Goal: Transaction & Acquisition: Purchase product/service

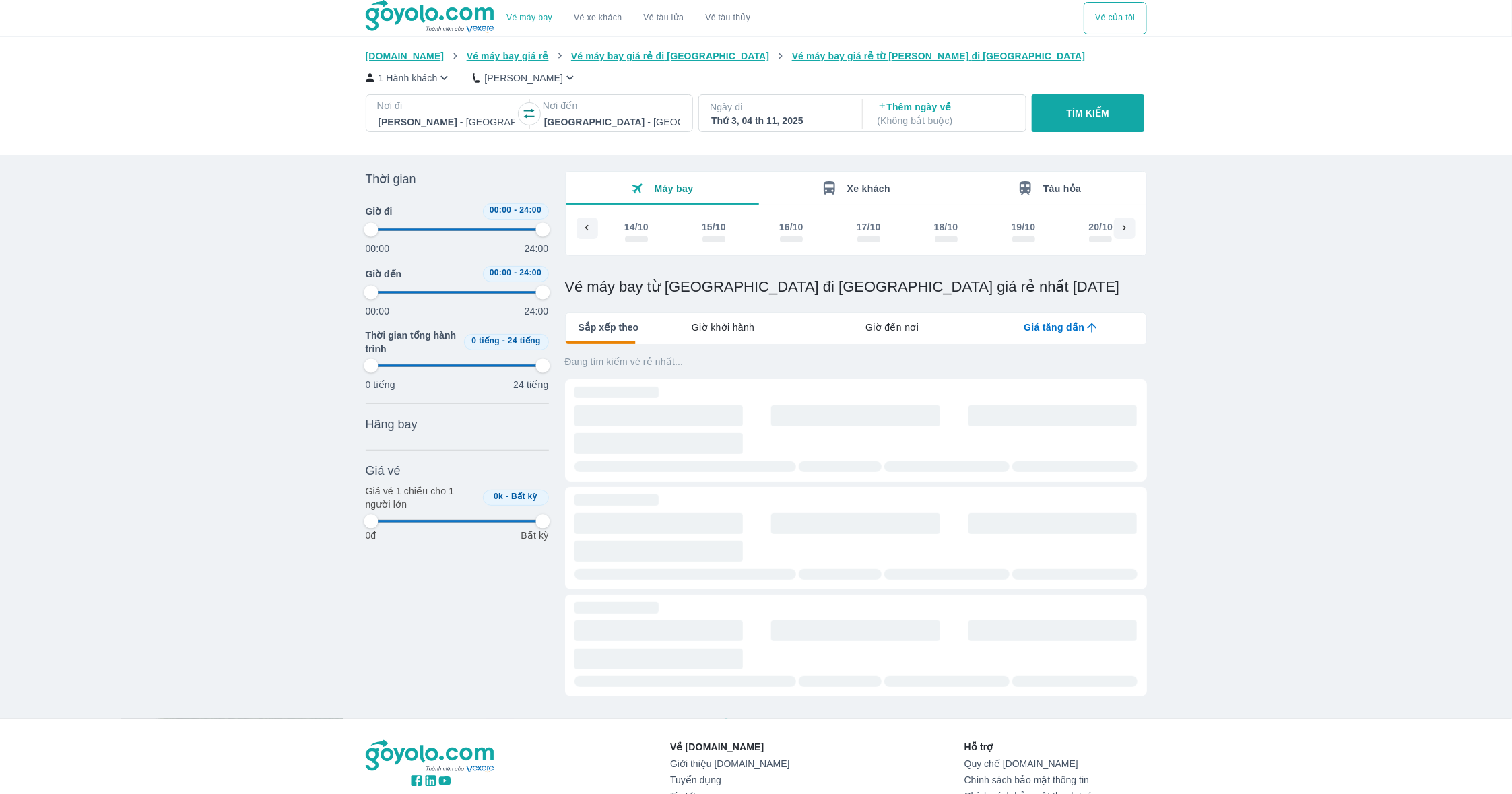
scroll to position [0, 1286]
type input "97.9166666666667"
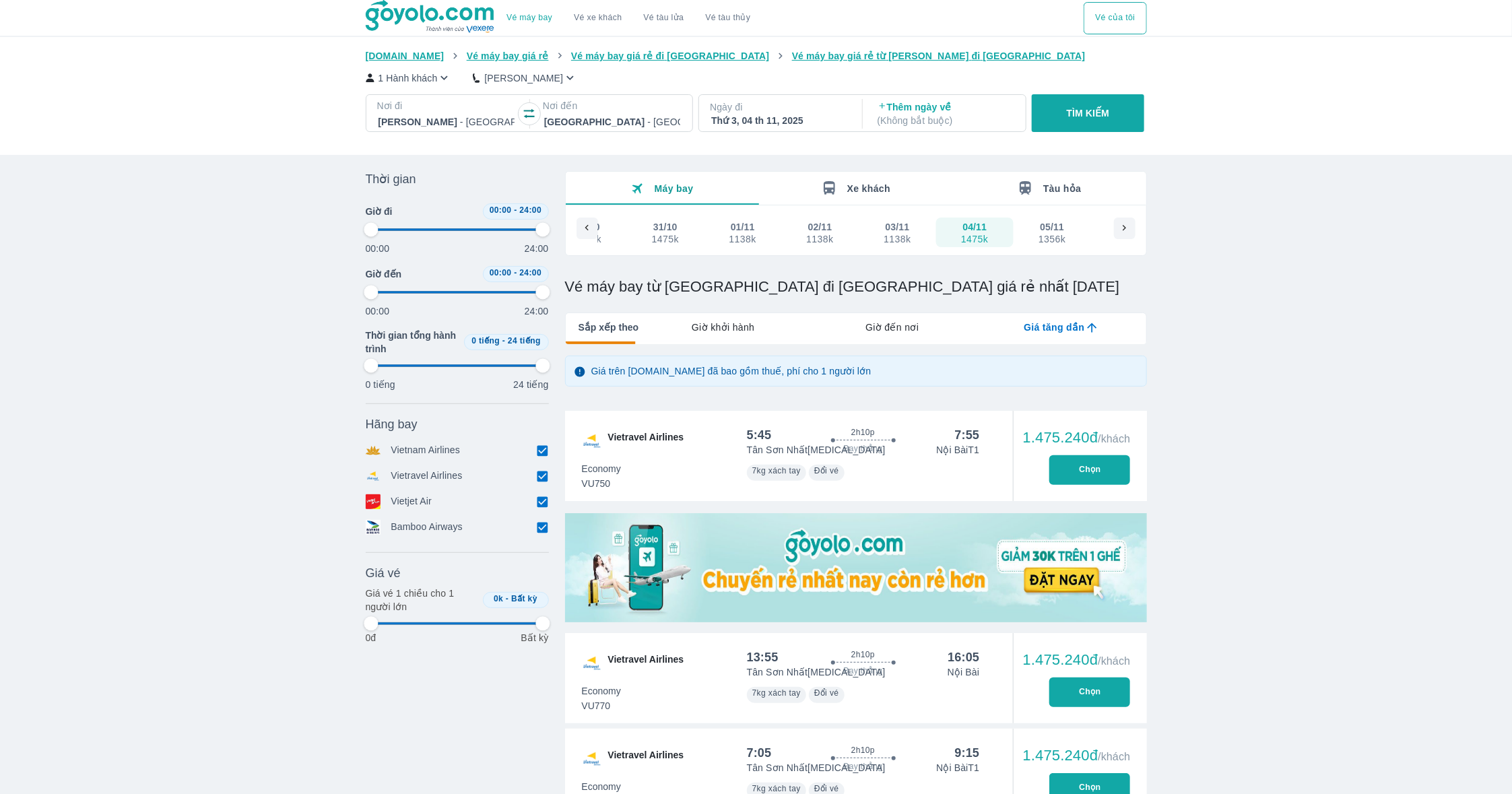
type input "97.9166666666667"
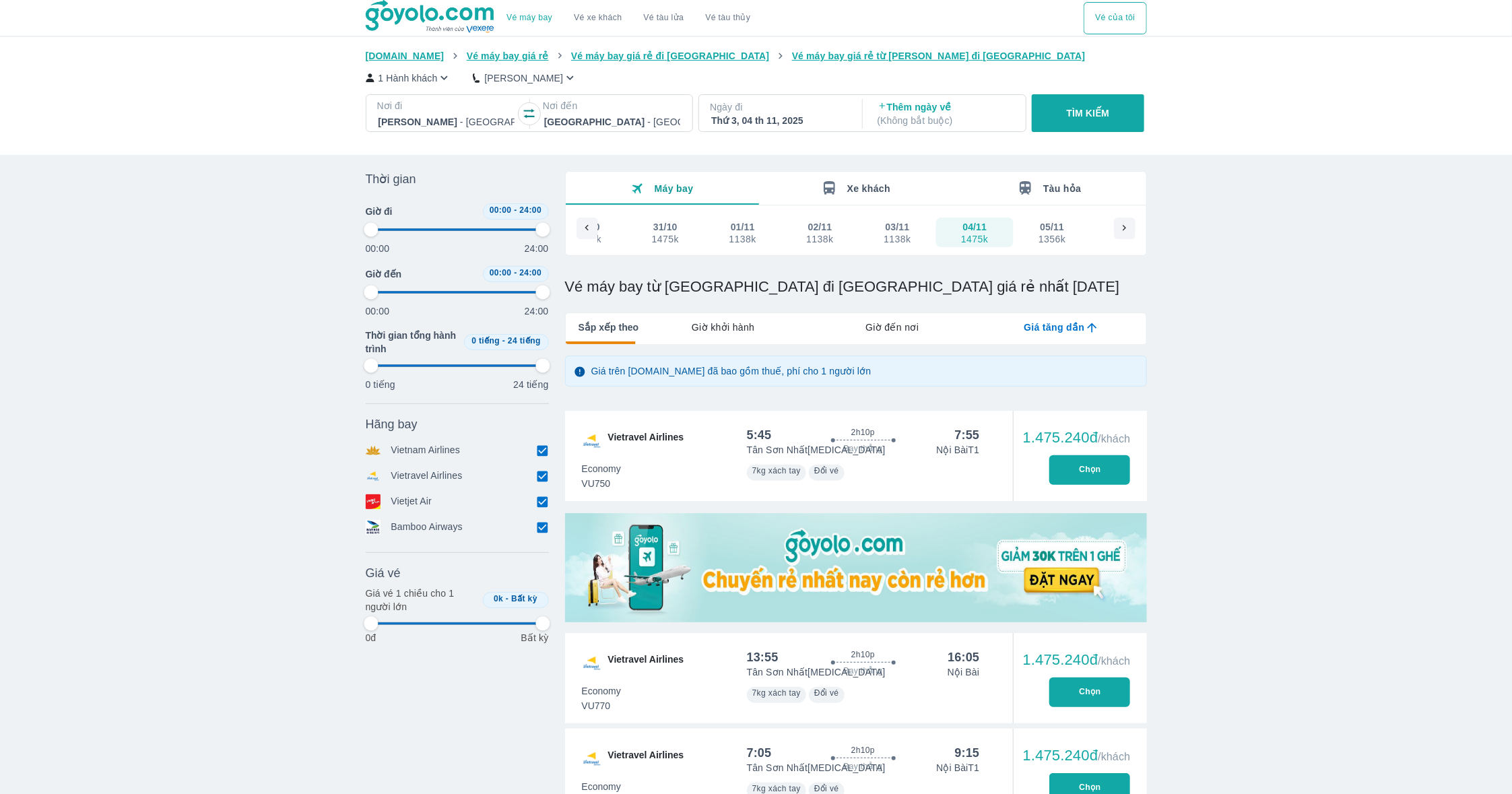
type input "97.9166666666667"
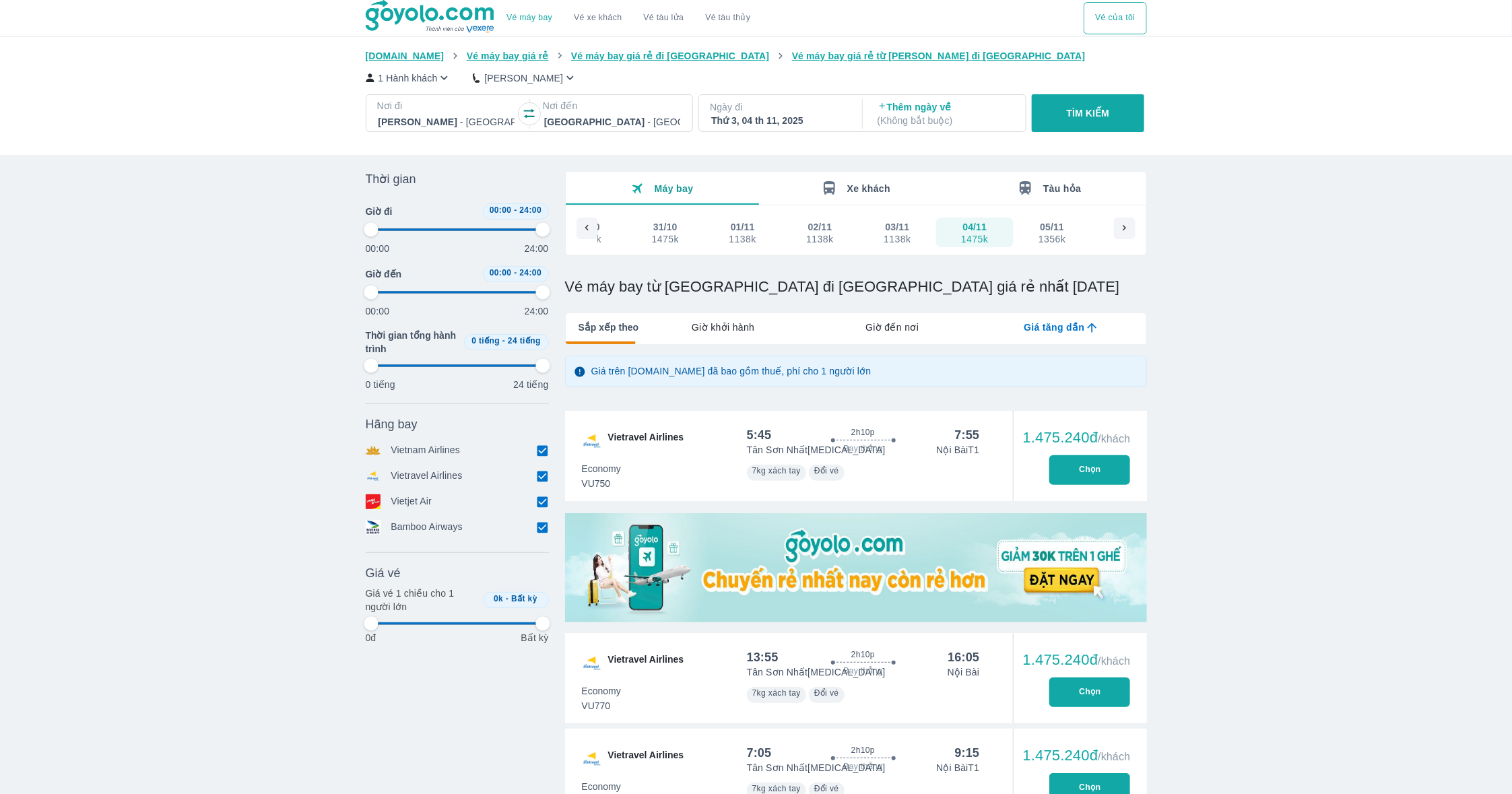
type input "97.9166666666667"
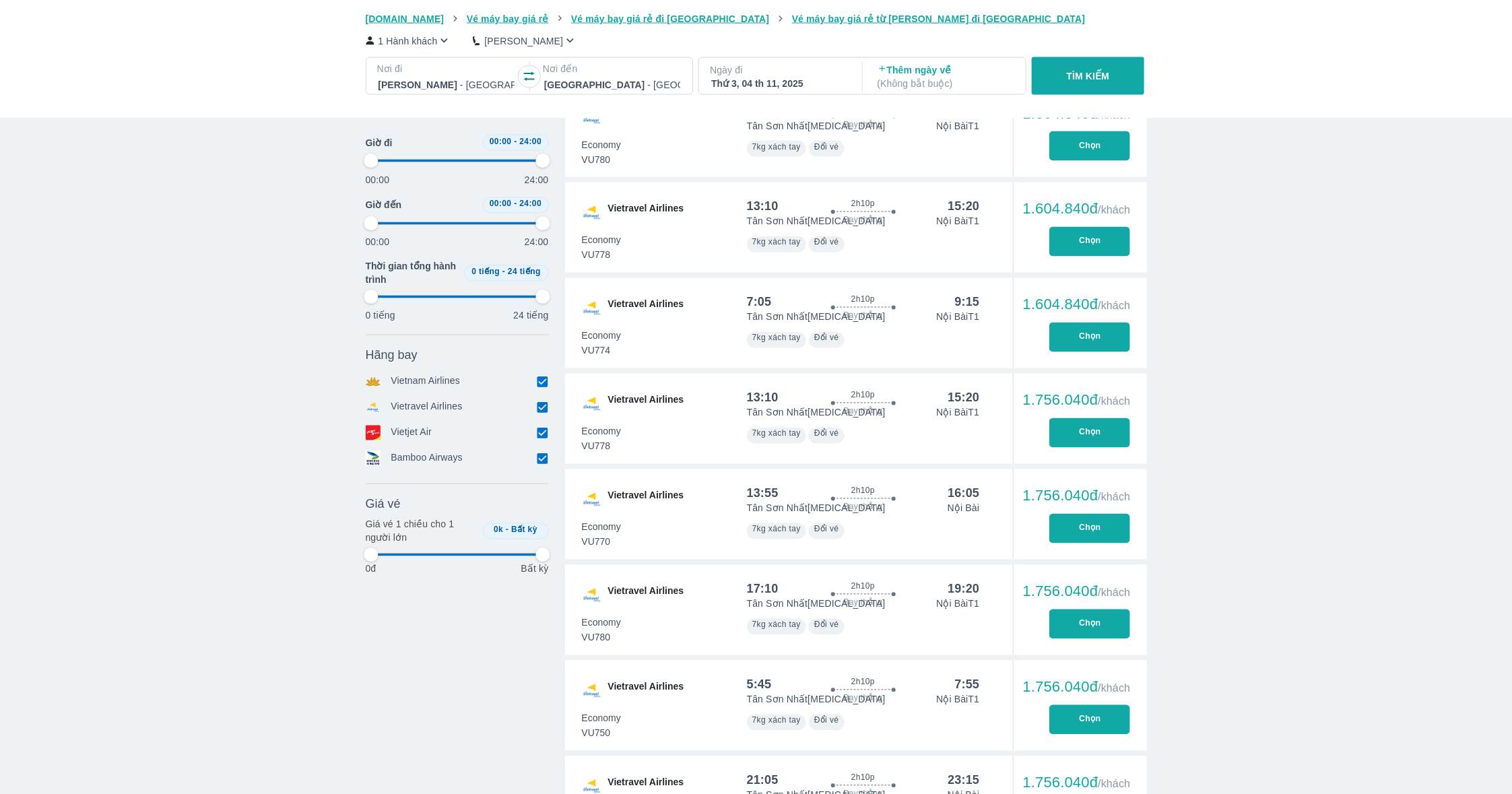
type input "97.9166666666667"
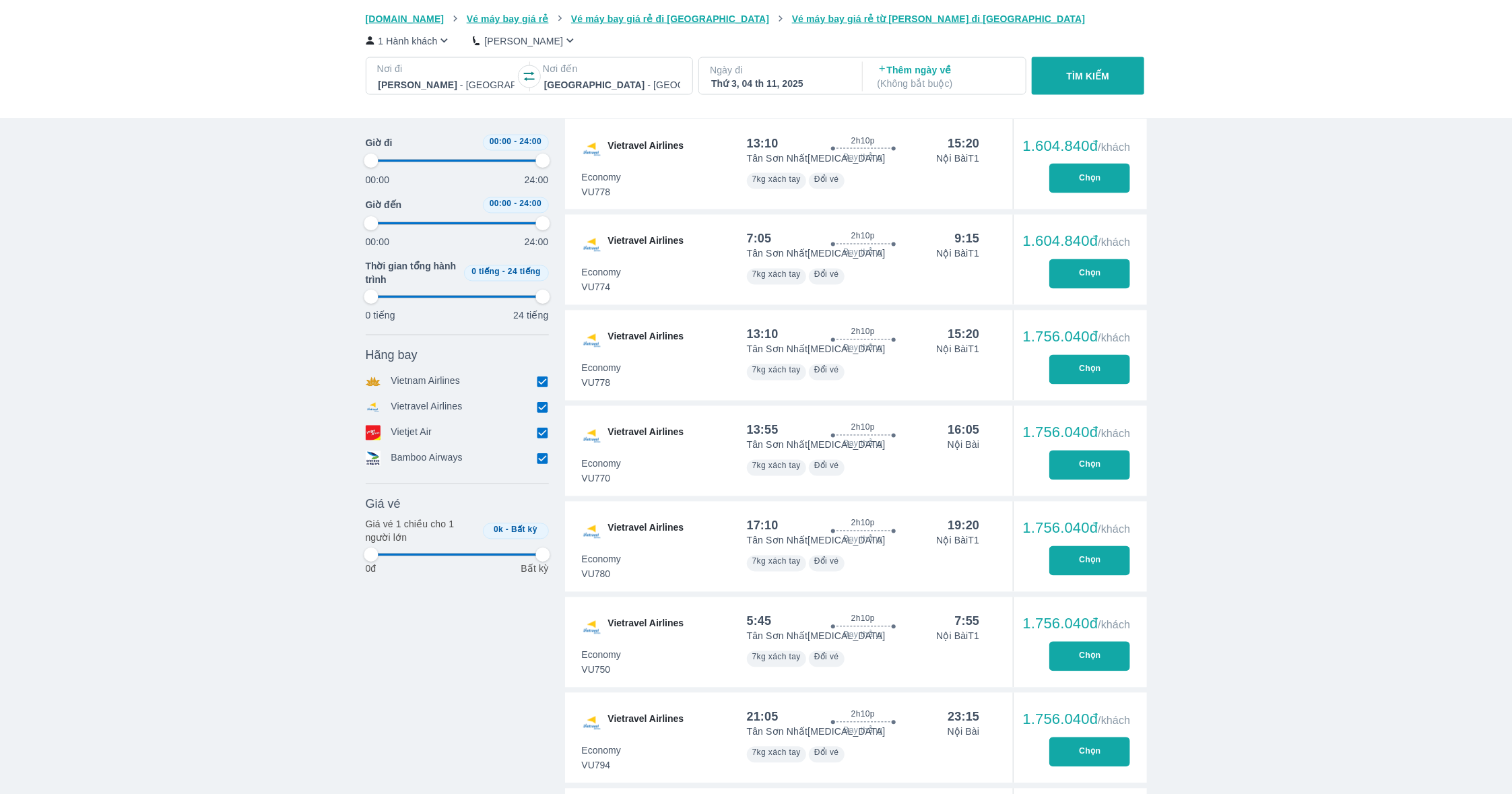
scroll to position [1699, 0]
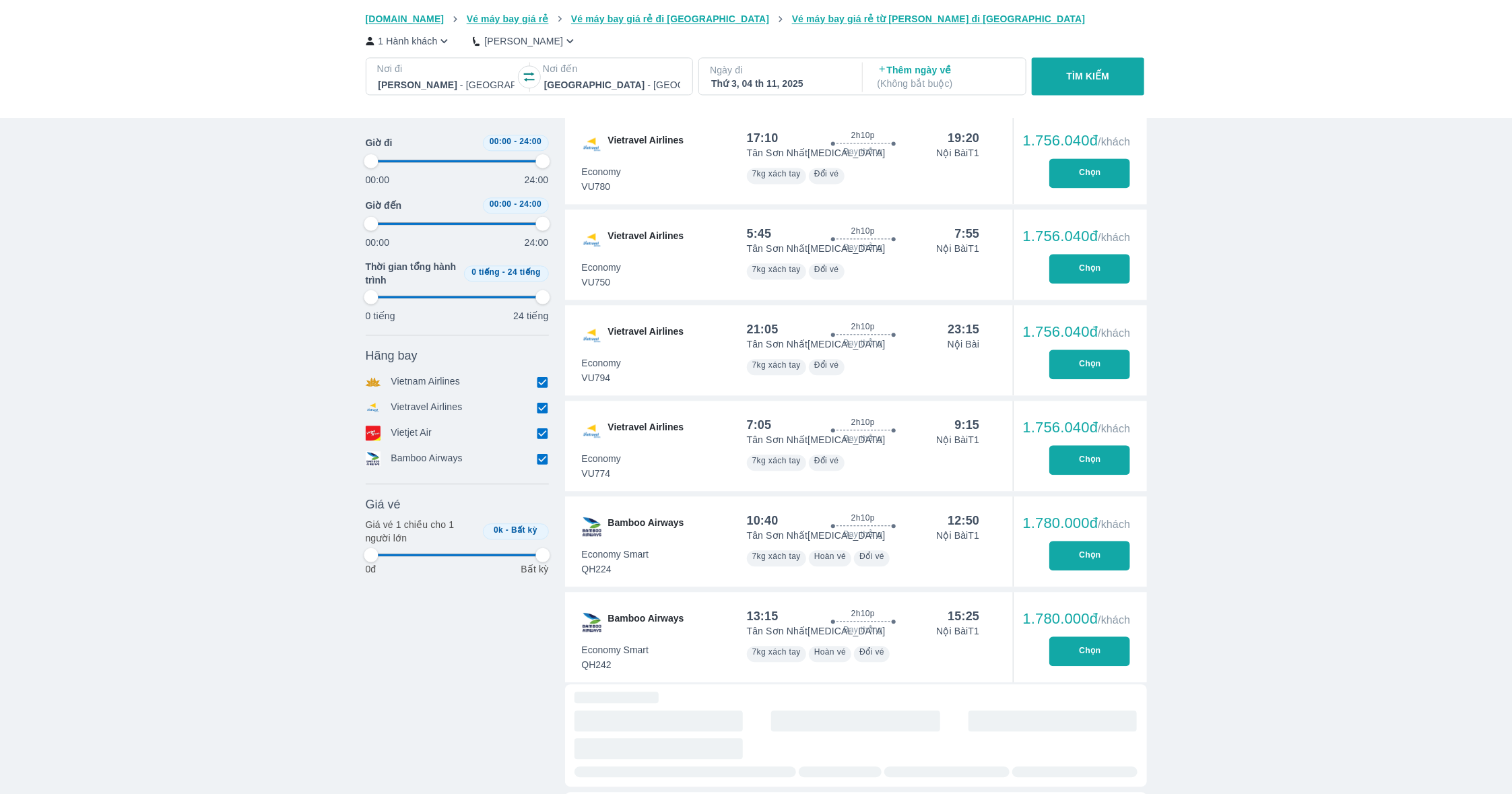
type input "97.9166666666667"
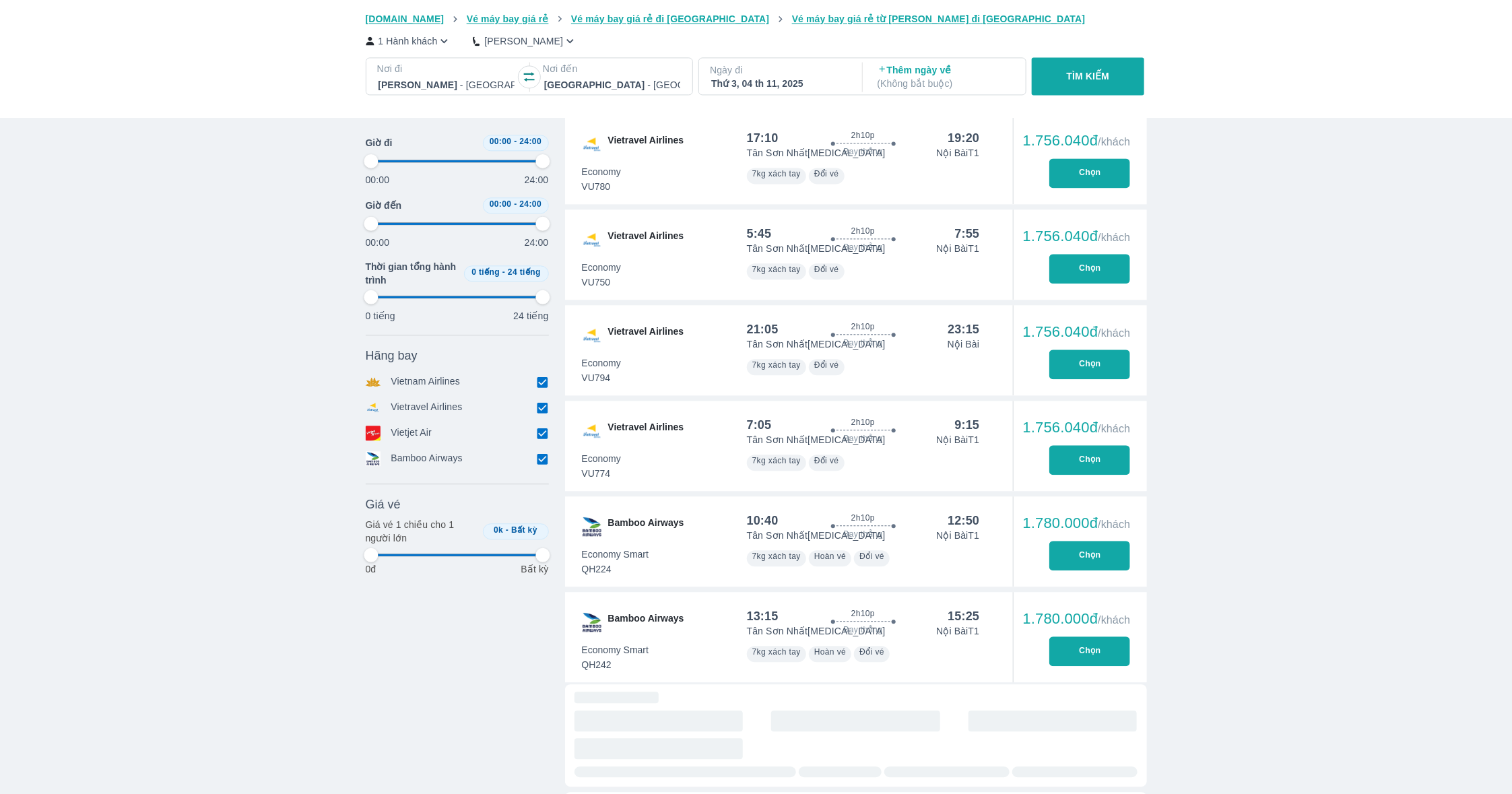
type input "97.9166666666667"
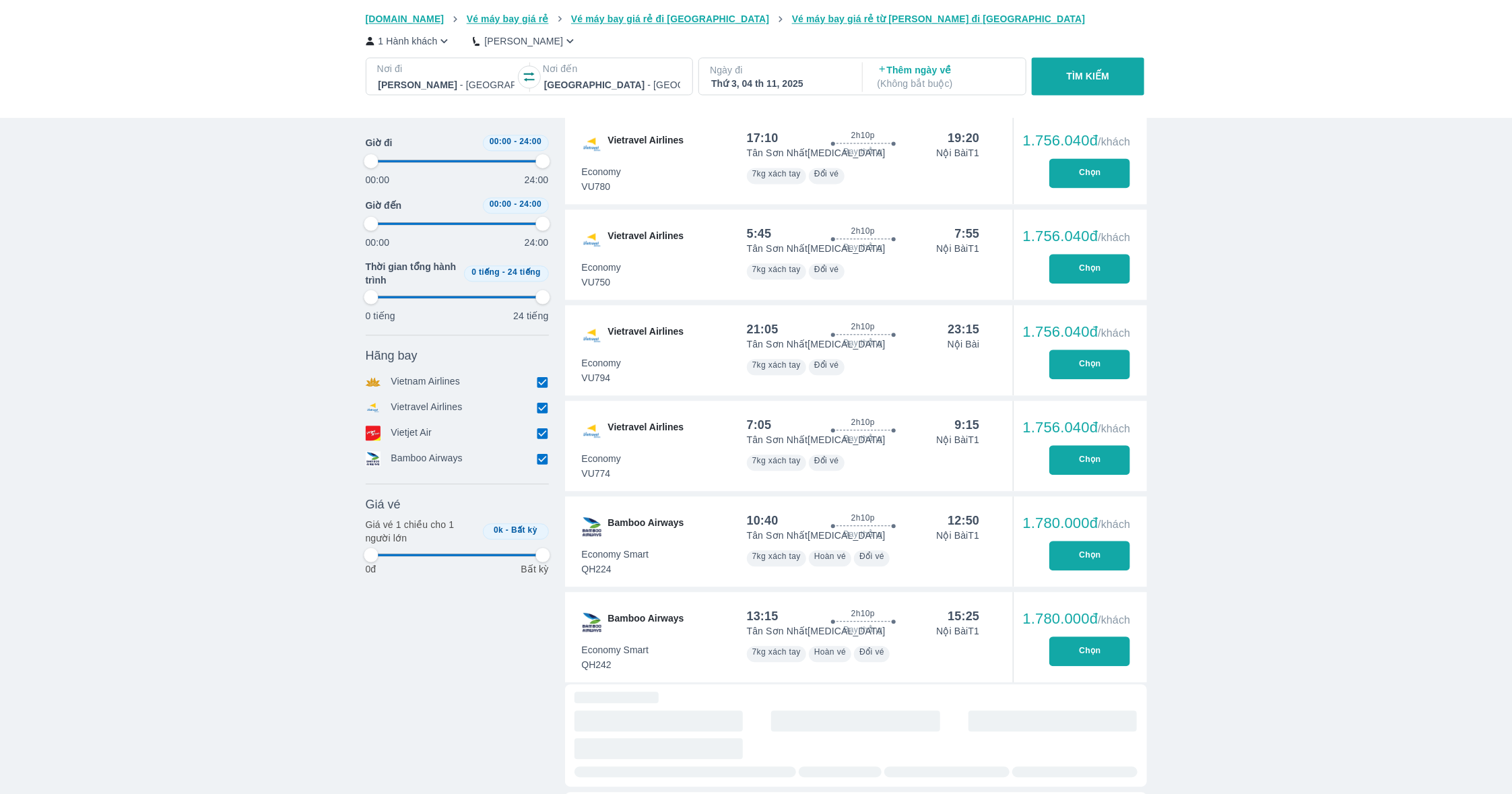
type input "97.9166666666667"
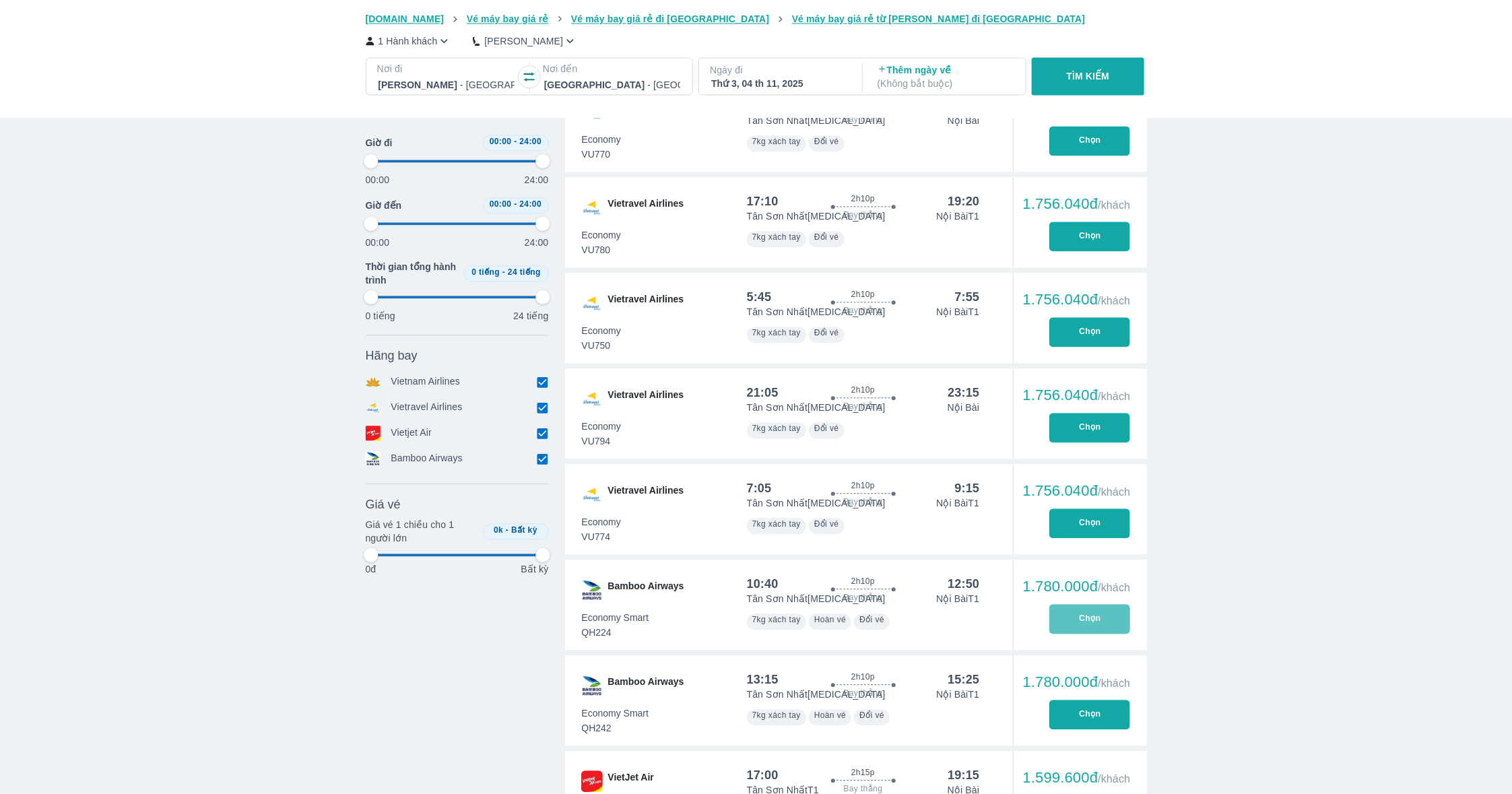
click at [1079, 616] on button "Chọn" at bounding box center [1090, 618] width 81 height 29
type input "97.9166666666667"
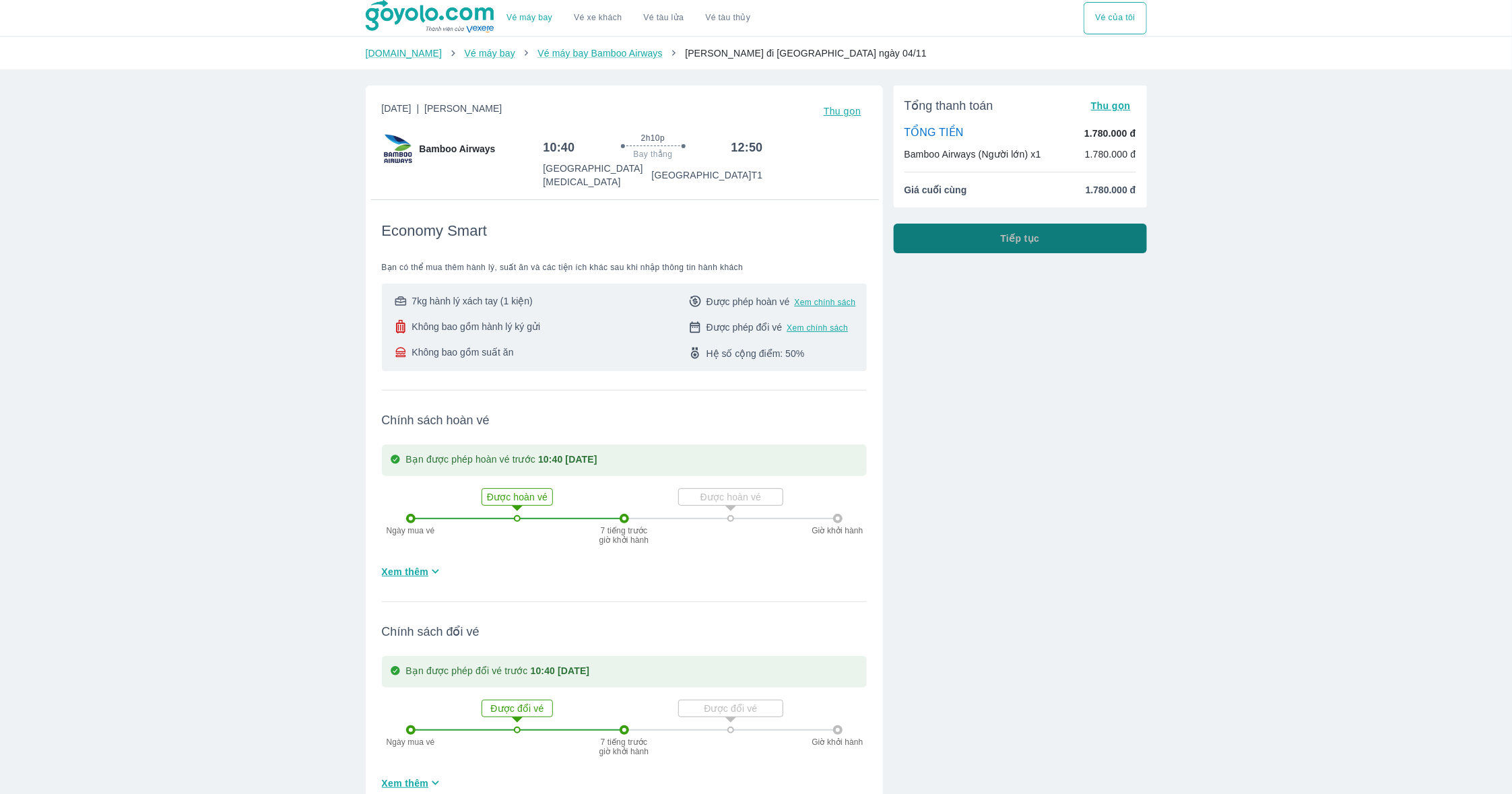
click at [973, 245] on button "Tiếp tục" at bounding box center [1021, 238] width 254 height 29
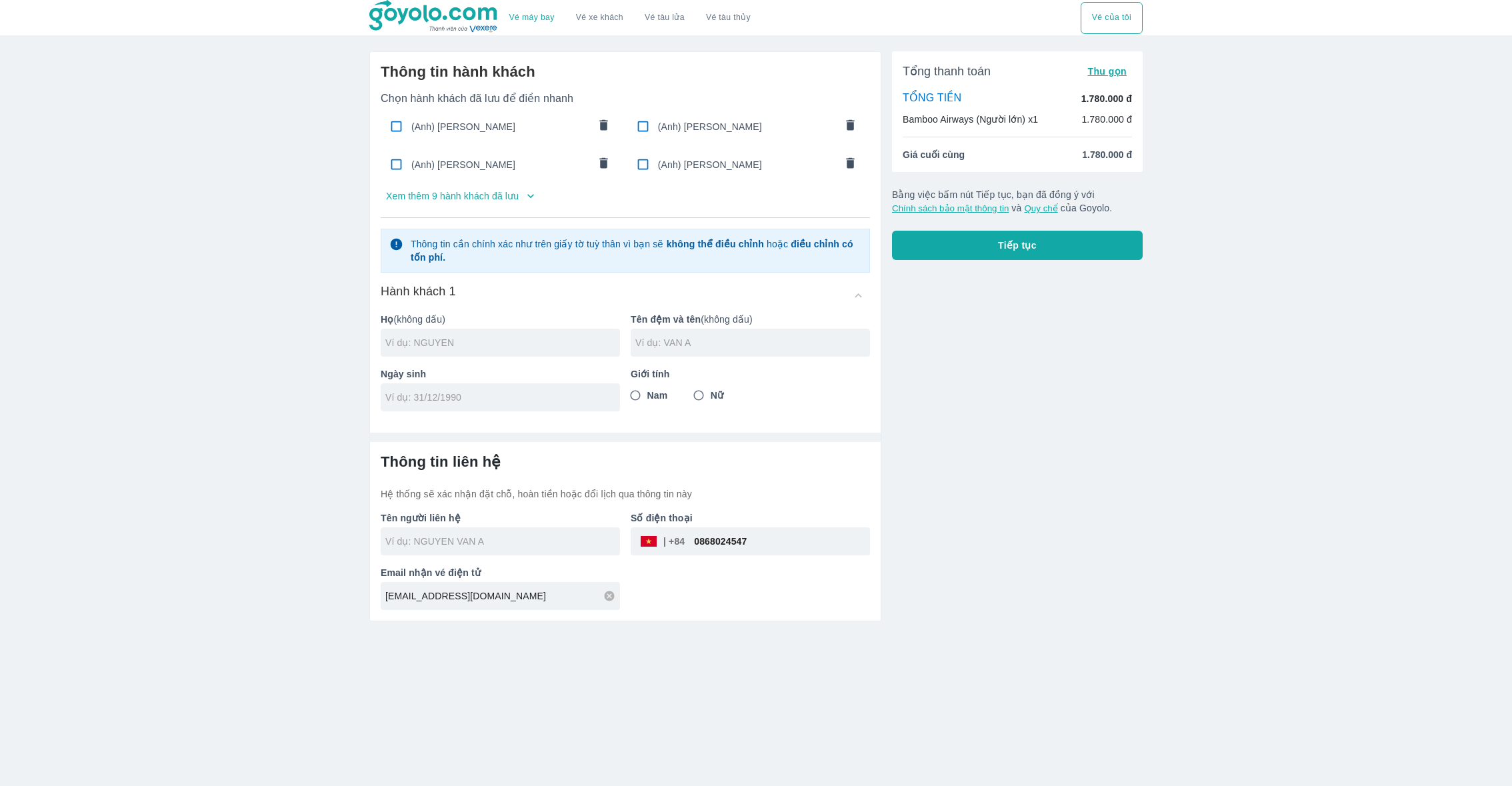
click at [523, 116] on div "(Anh) [PERSON_NAME]" at bounding box center [501, 126] width 240 height 31
checkbox input "true"
type input "HOANG"
type input "NGUYEN LA"
type input "[DATE]"
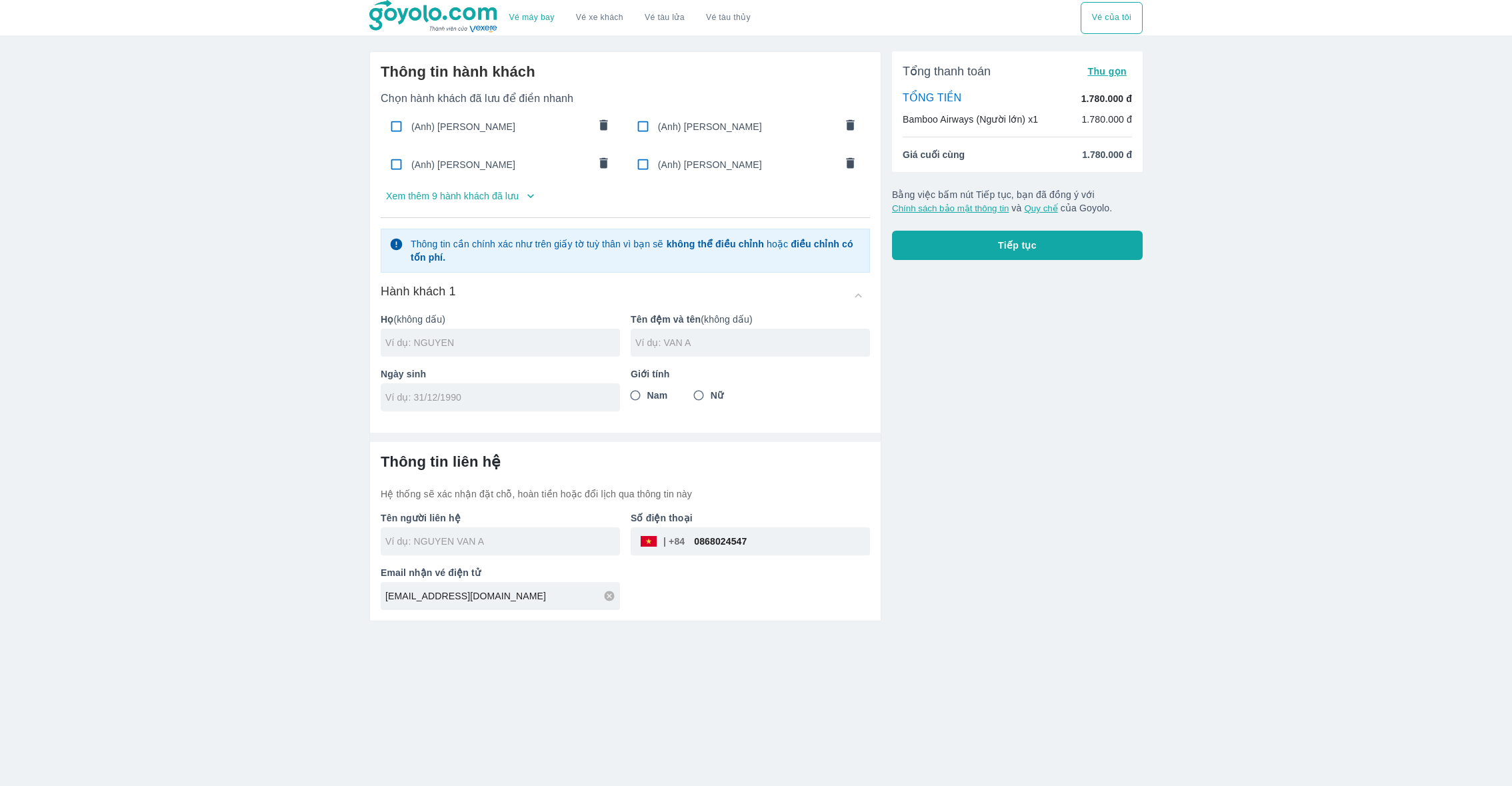
radio input "true"
type input "[PERSON_NAME]"
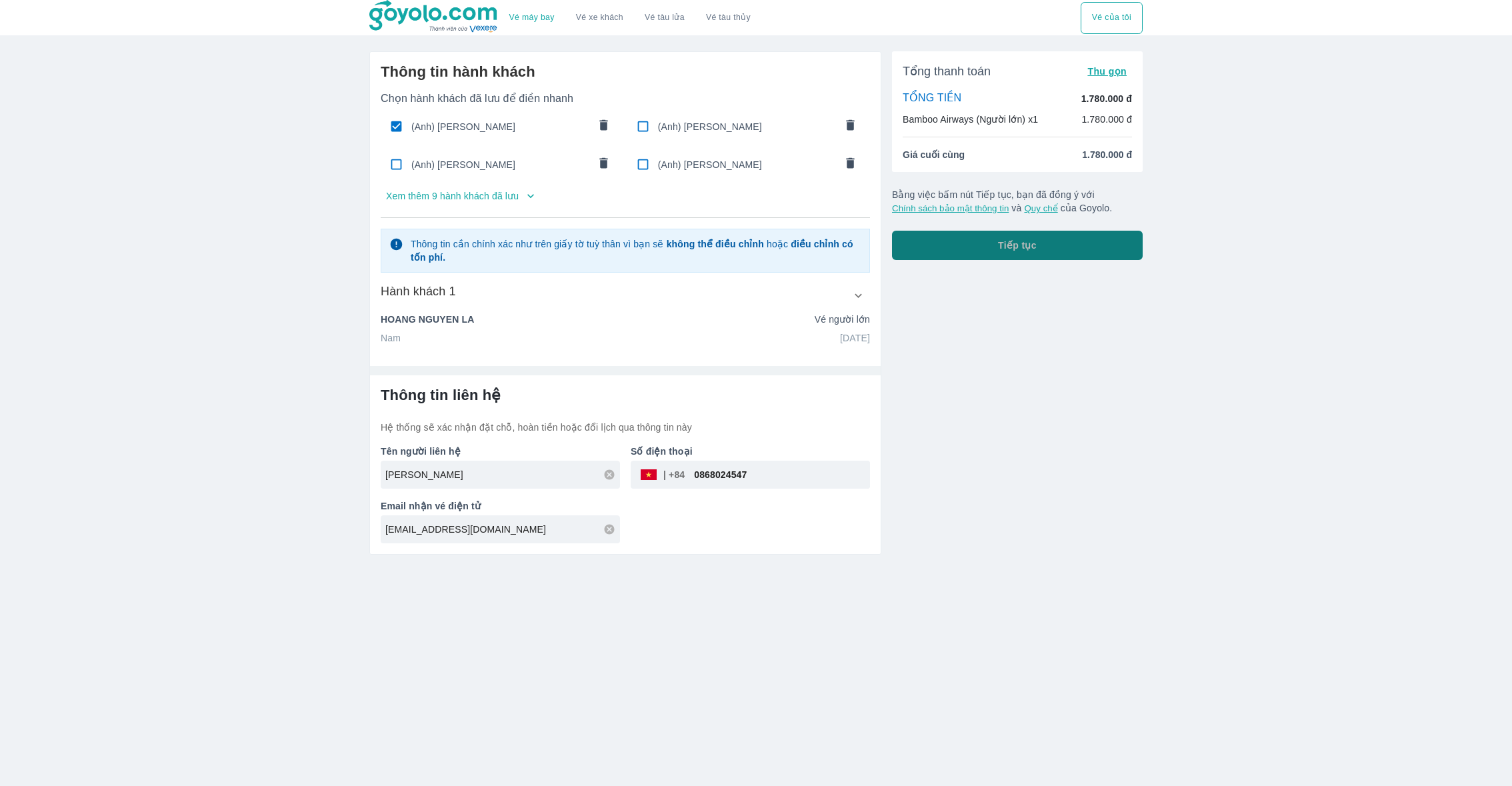
click at [964, 243] on button "Tiếp tục" at bounding box center [1017, 245] width 251 height 29
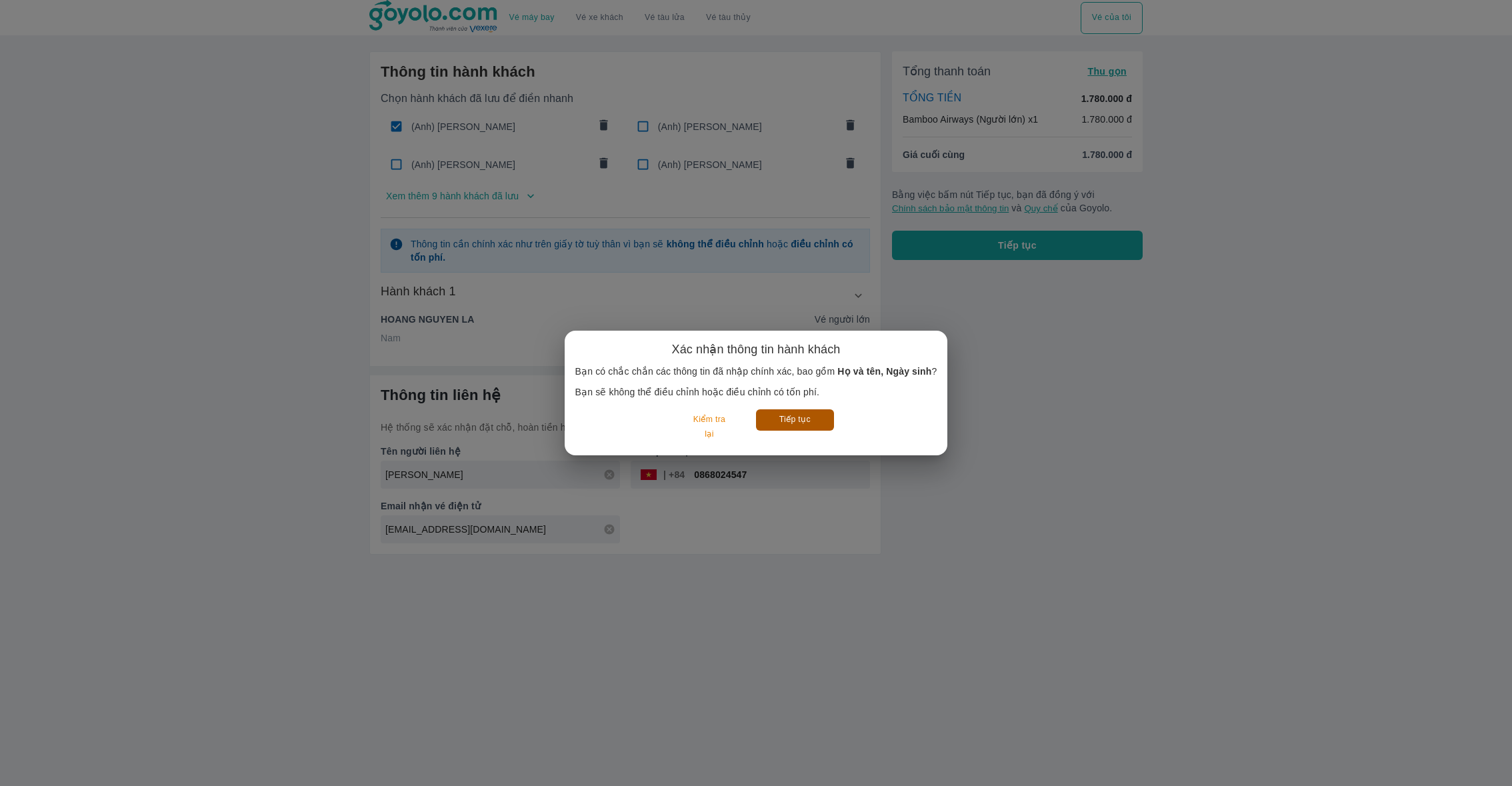
click at [785, 421] on button "Tiếp tục" at bounding box center [795, 419] width 78 height 21
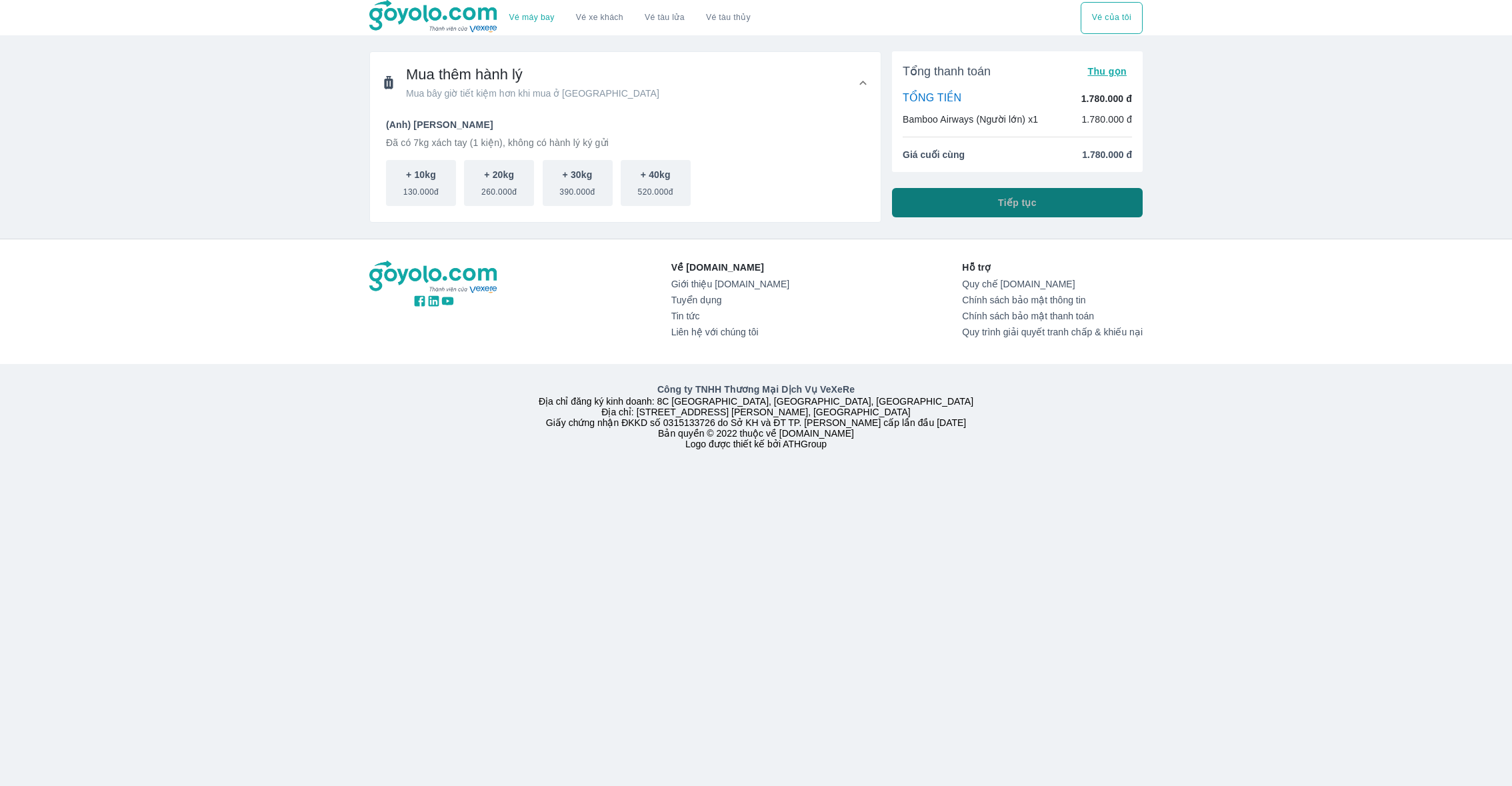
click at [946, 206] on button "Tiếp tục" at bounding box center [1017, 202] width 251 height 29
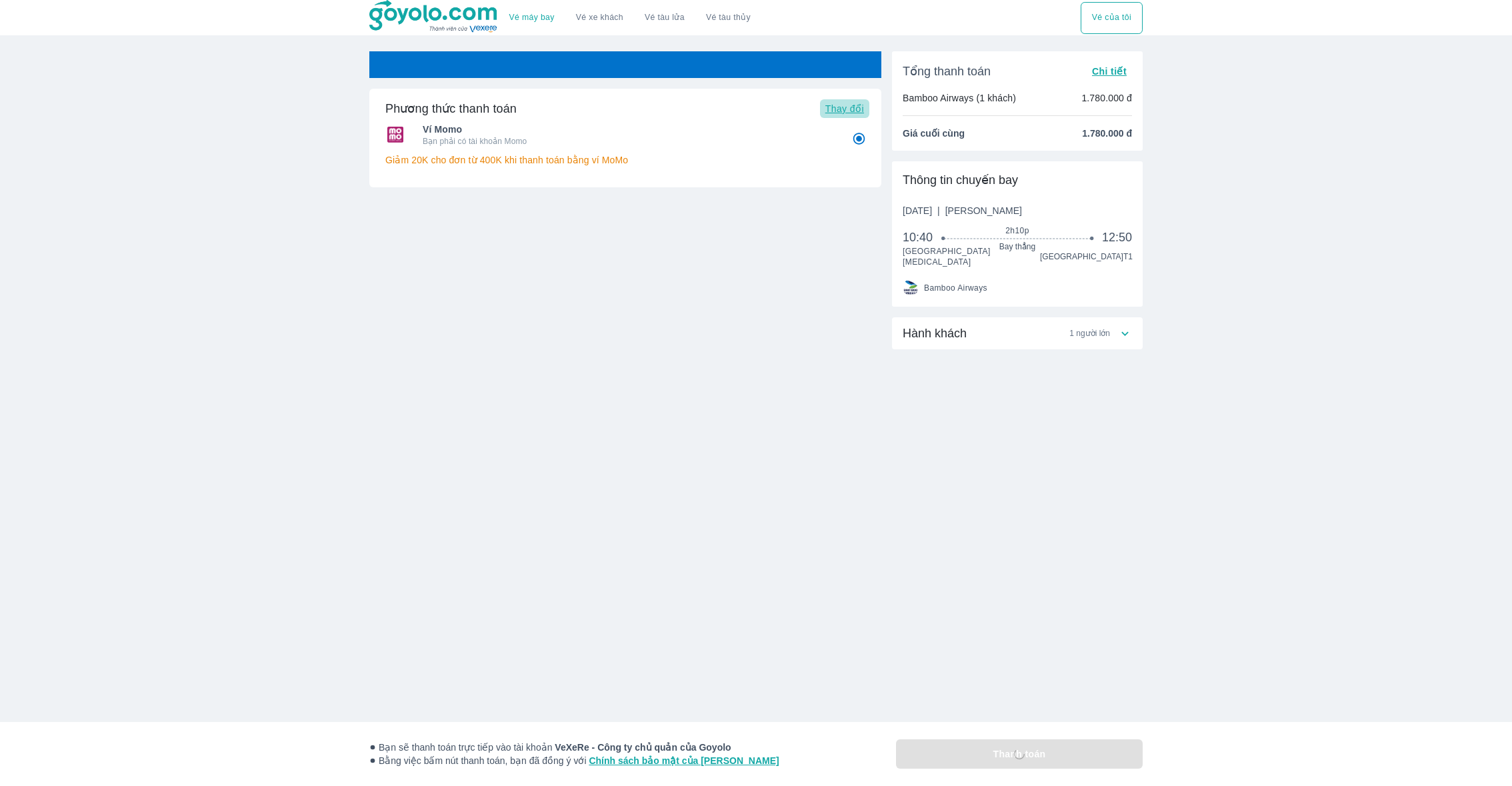
click at [835, 104] on span "Thay đổi" at bounding box center [844, 109] width 39 height 11
radio input "false"
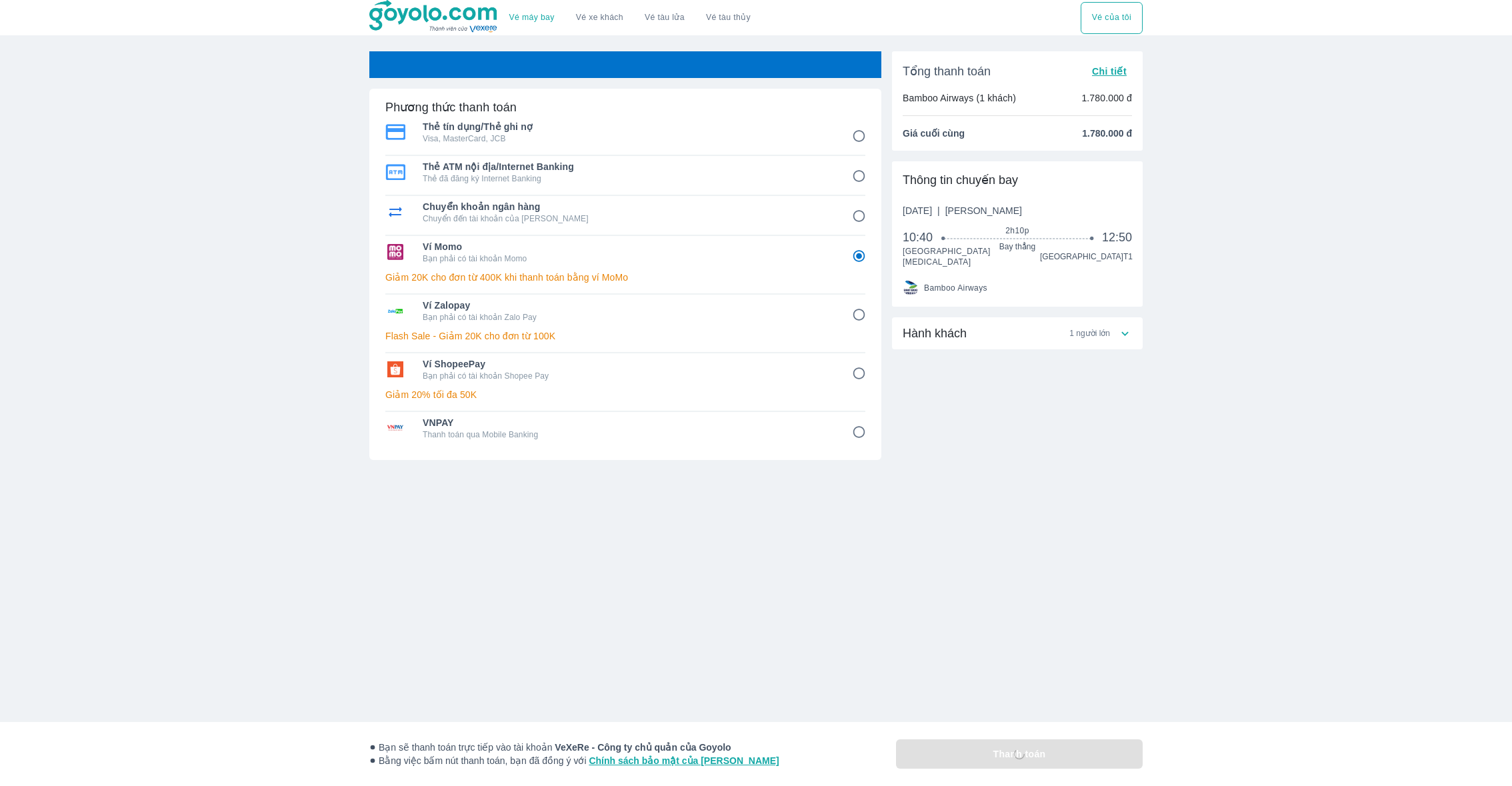
click at [664, 402] on div "Ví ShopeePay Bạn phải có tài khoản Shopee Pay Giảm 20% tối đa 50K" at bounding box center [626, 382] width 480 height 59
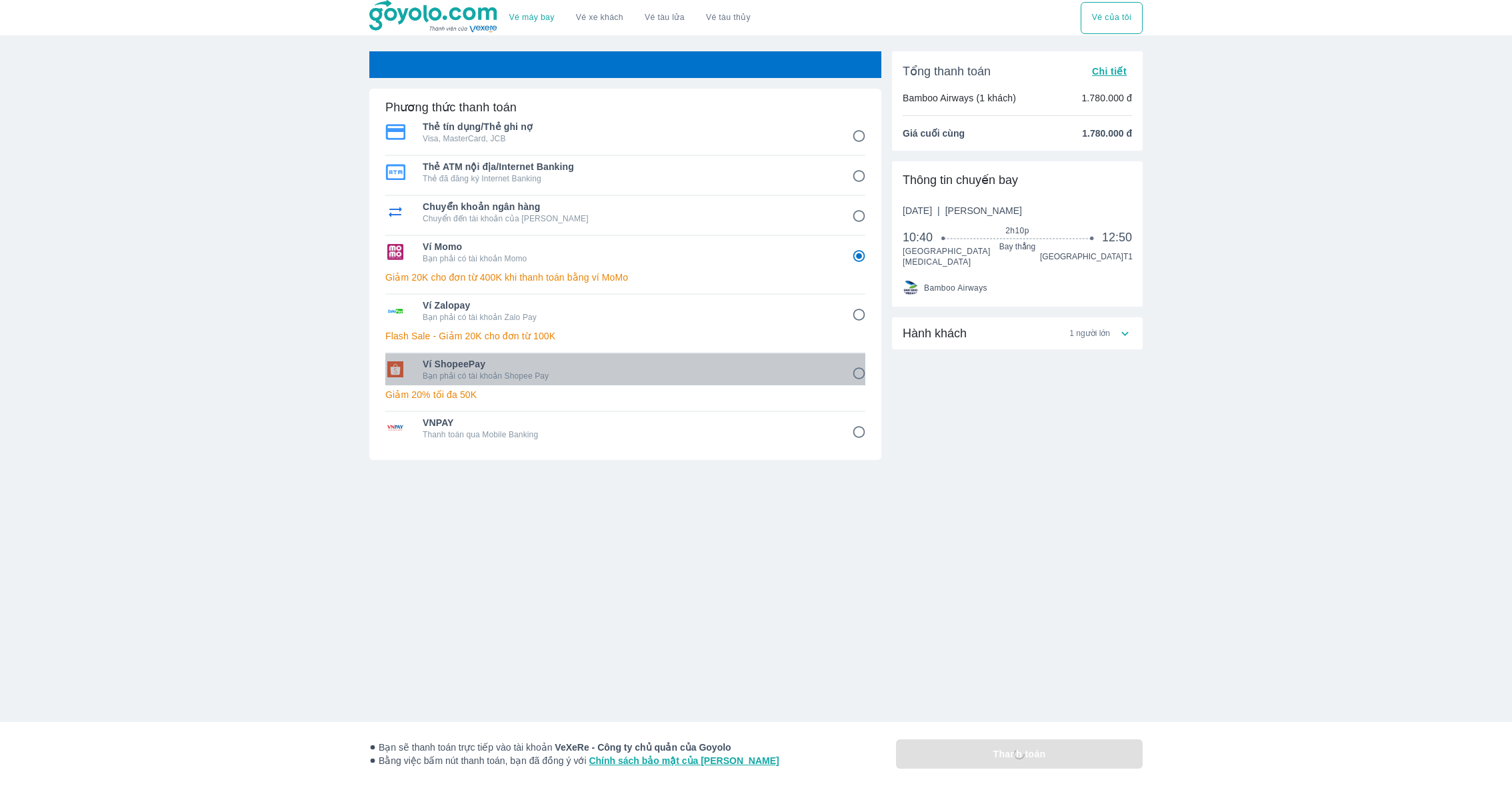
click at [664, 375] on p "Bạn phải có tài khoản Shopee Pay" at bounding box center [628, 376] width 411 height 11
radio input "false"
radio input "true"
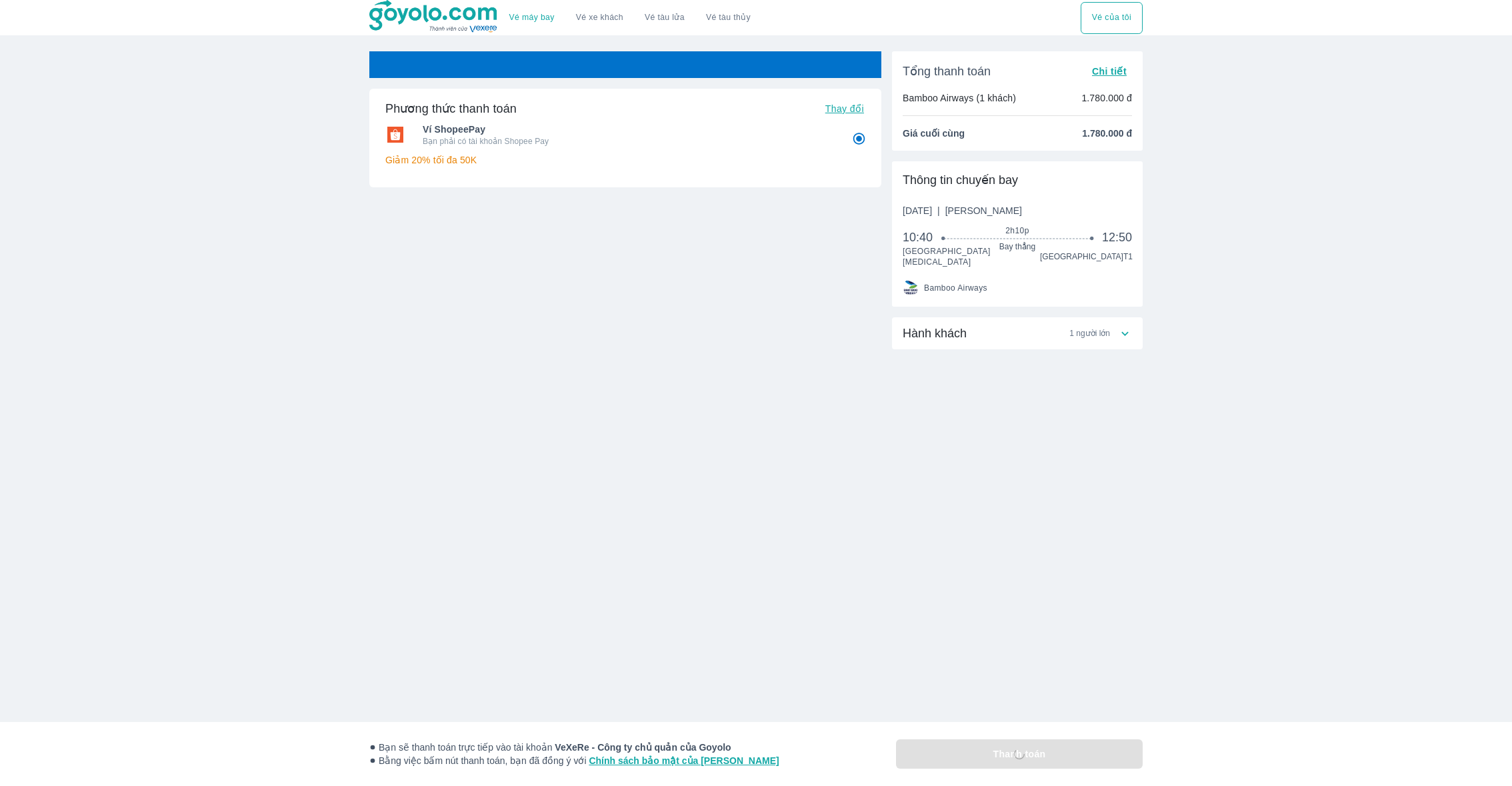
click at [1059, 582] on div "Vé máy bay Vé xe khách Vé tàu lửa Vé tàu thủy Vé của tôi Phương thức thanh toán…" at bounding box center [756, 393] width 1512 height 786
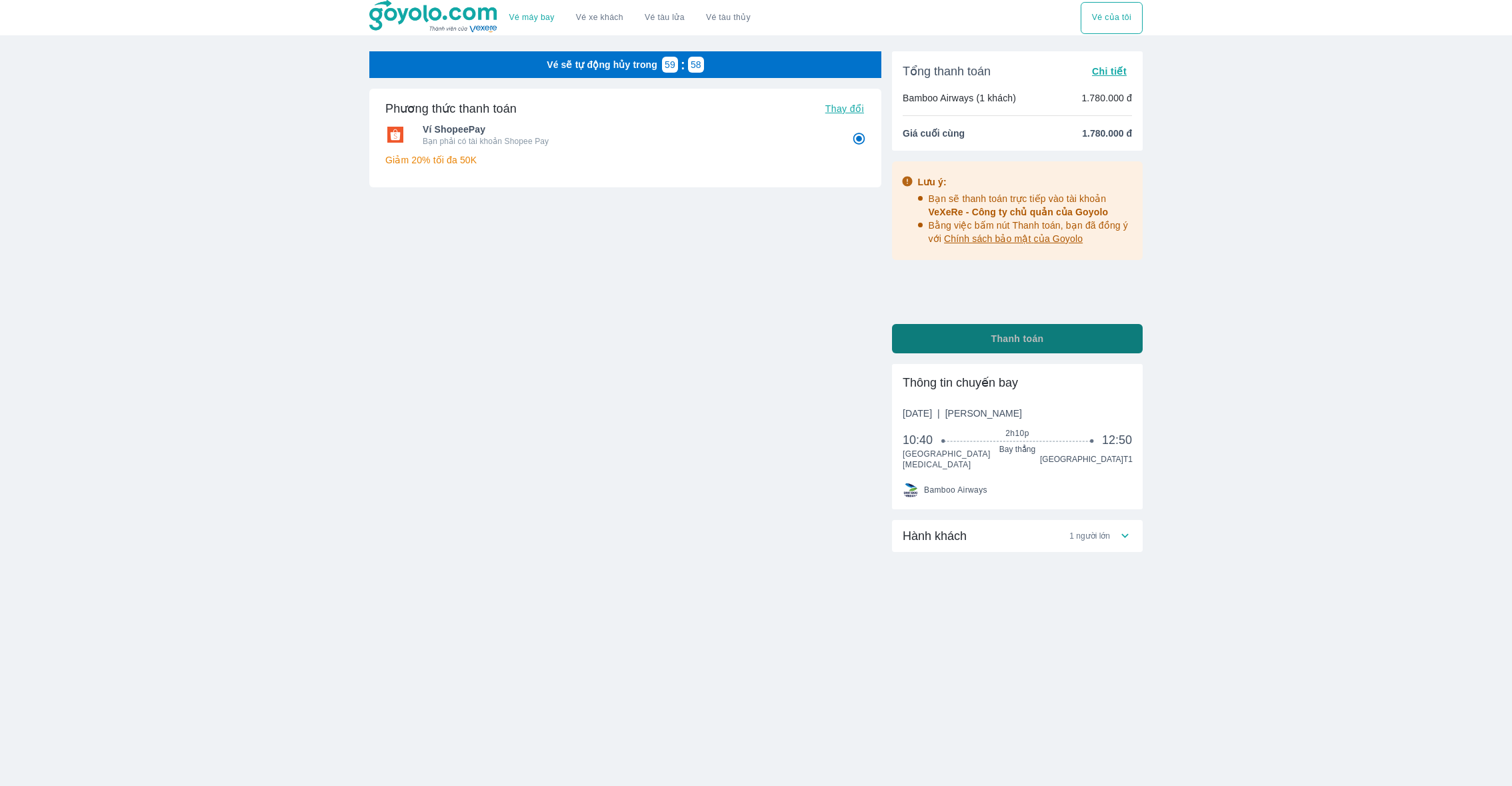
click at [942, 343] on button "Thanh toán" at bounding box center [1017, 338] width 251 height 29
radio input "false"
